Goal: Entertainment & Leisure: Consume media (video, audio)

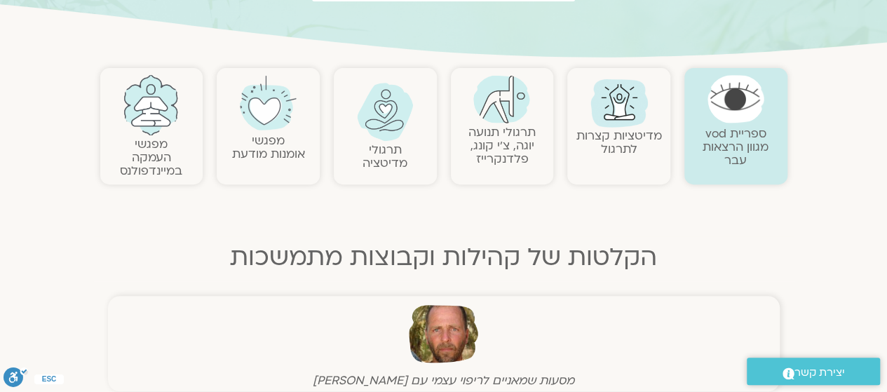
scroll to position [259, 0]
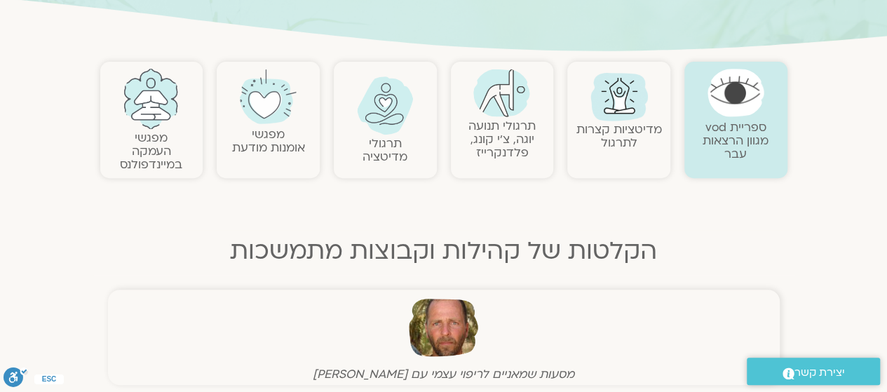
click at [622, 122] on link "מדיטציות קצרות לתרגול" at bounding box center [619, 135] width 86 height 29
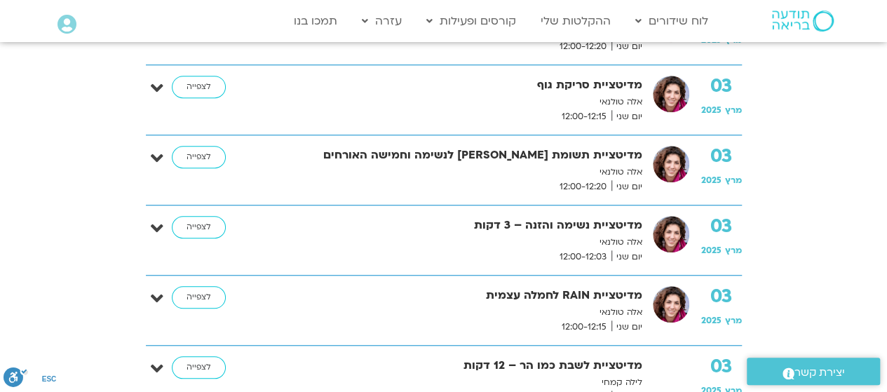
scroll to position [471, 0]
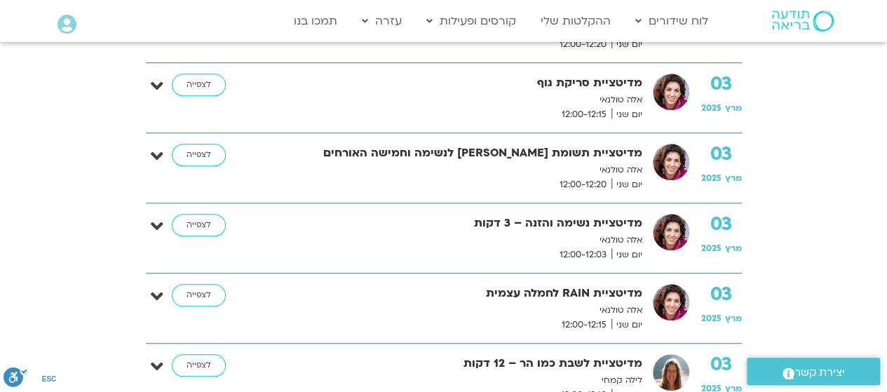
click at [672, 170] on img at bounding box center [671, 162] width 36 height 36
click at [733, 170] on div "03 מרץ 2025" at bounding box center [721, 165] width 41 height 43
click at [460, 144] on strong "מדיטציית תשומת לב לנשימה וחמישה האורחים" at bounding box center [458, 153] width 368 height 19
click at [686, 183] on div "03 מרץ 2025 מדיטציית תשומת לב לנשימה וחמישה האורחים אלה טולנאי יום שני 12:00-12…" at bounding box center [454, 168] width 575 height 48
click at [686, 178] on div "03 מרץ 2025 מדיטציית תשומת לב לנשימה וחמישה האורחים אלה טולנאי יום שני 12:00-12…" at bounding box center [454, 168] width 575 height 48
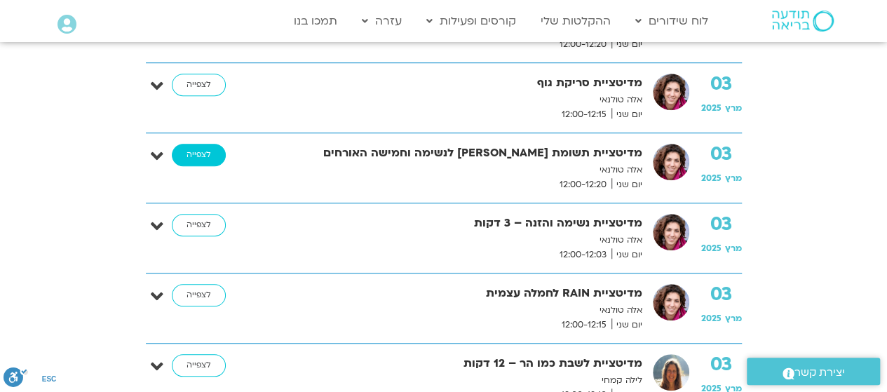
click at [196, 148] on link "לצפייה" at bounding box center [199, 155] width 54 height 22
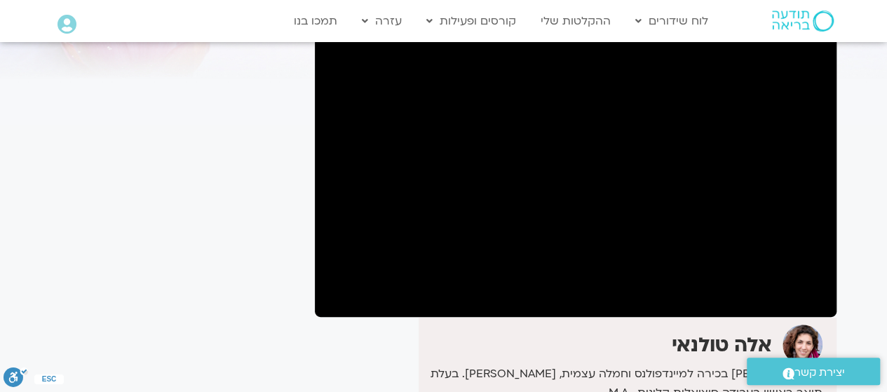
scroll to position [122, 0]
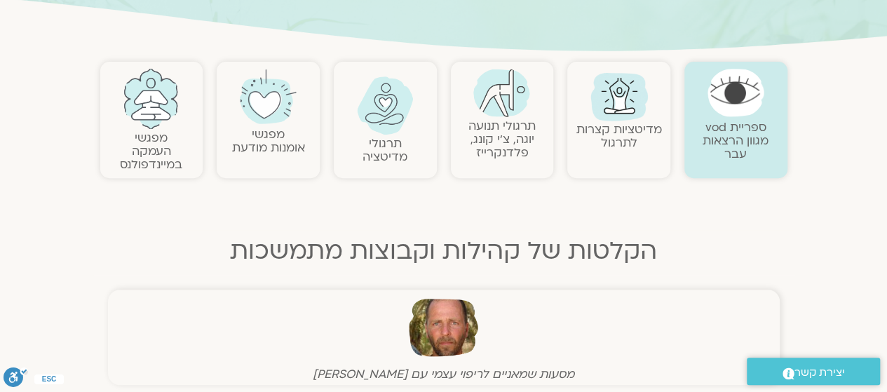
click at [142, 147] on link "מפגשי העמקה במיינדפולנס" at bounding box center [151, 151] width 62 height 43
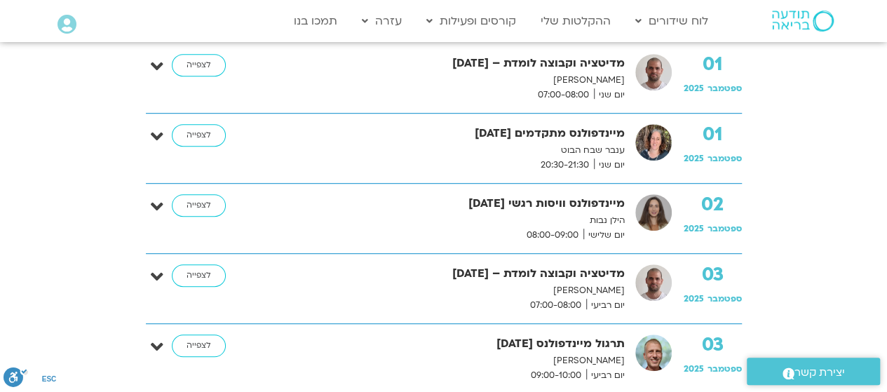
scroll to position [365, 0]
click at [181, 210] on link "לצפייה" at bounding box center [199, 206] width 54 height 22
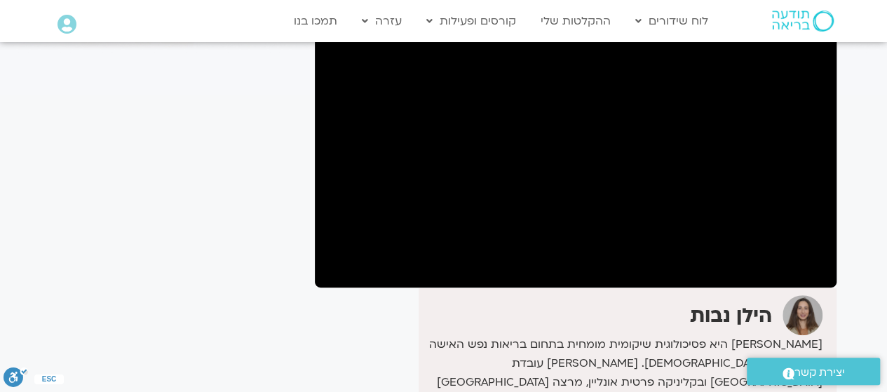
scroll to position [151, 0]
